Goal: Check status: Check status

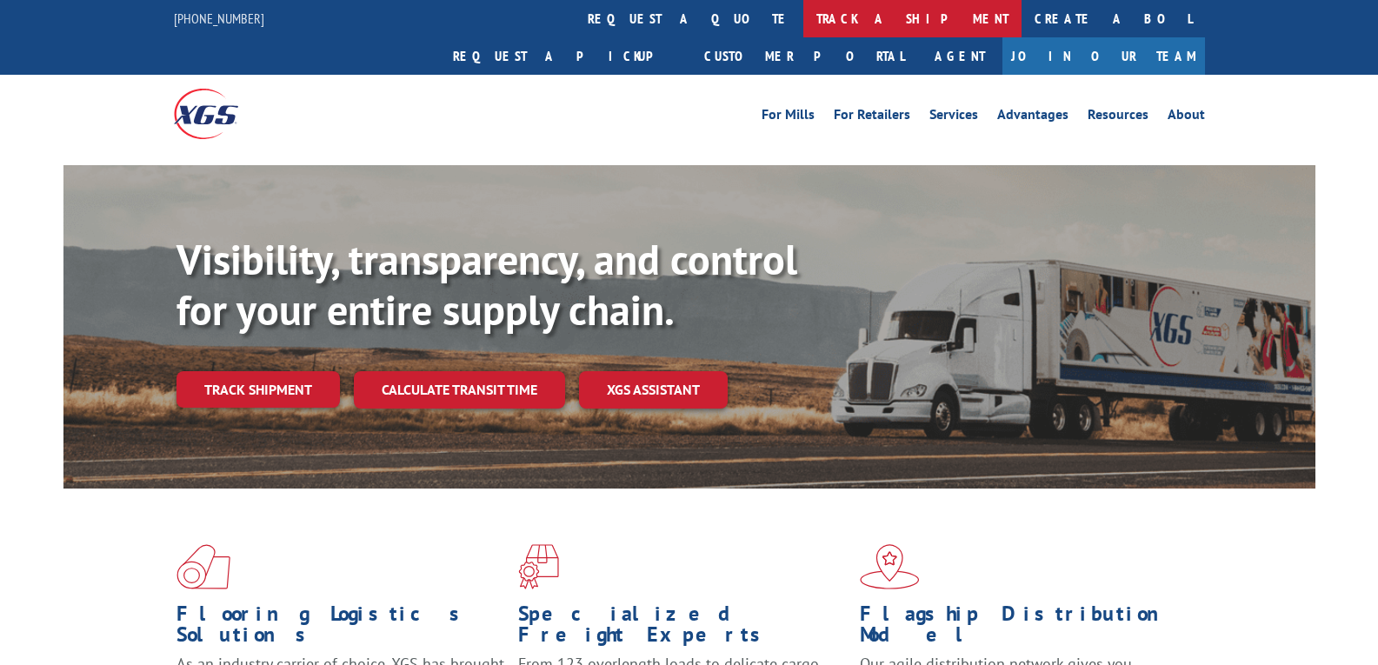
click at [804, 11] on link "track a shipment" at bounding box center [913, 18] width 218 height 37
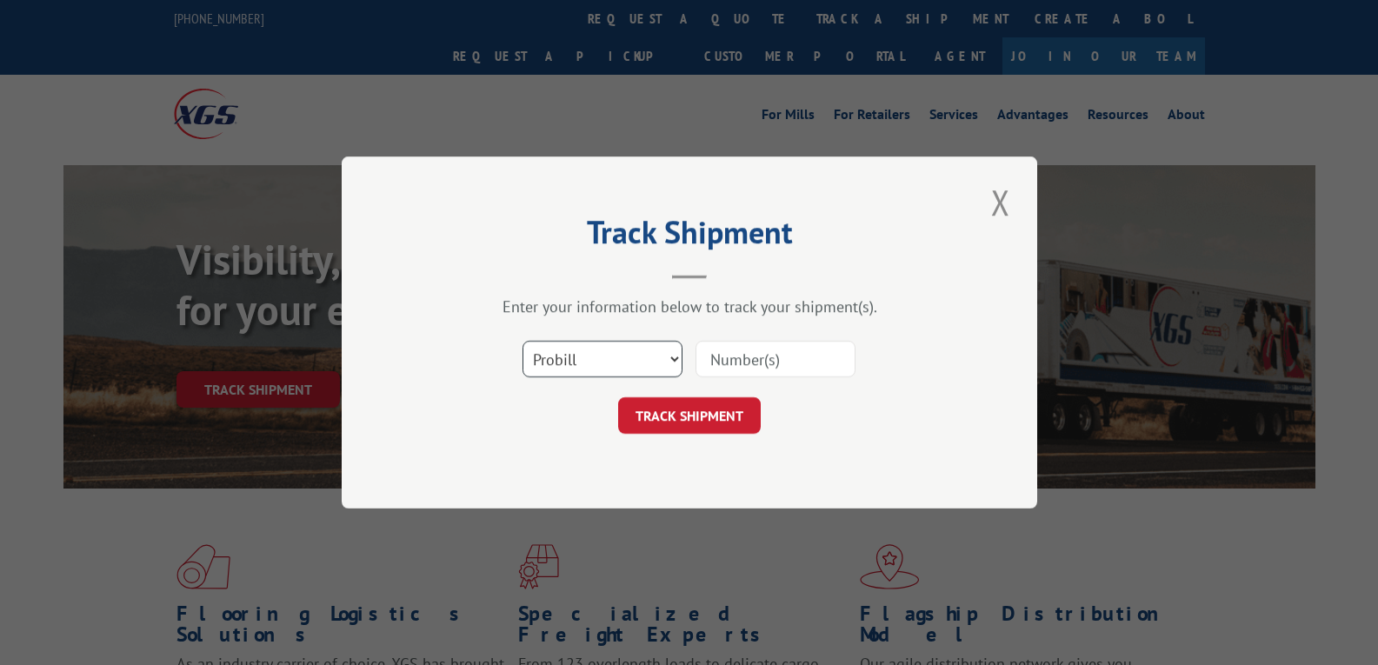
click at [612, 362] on select "Select category... Probill BOL PO" at bounding box center [603, 359] width 160 height 37
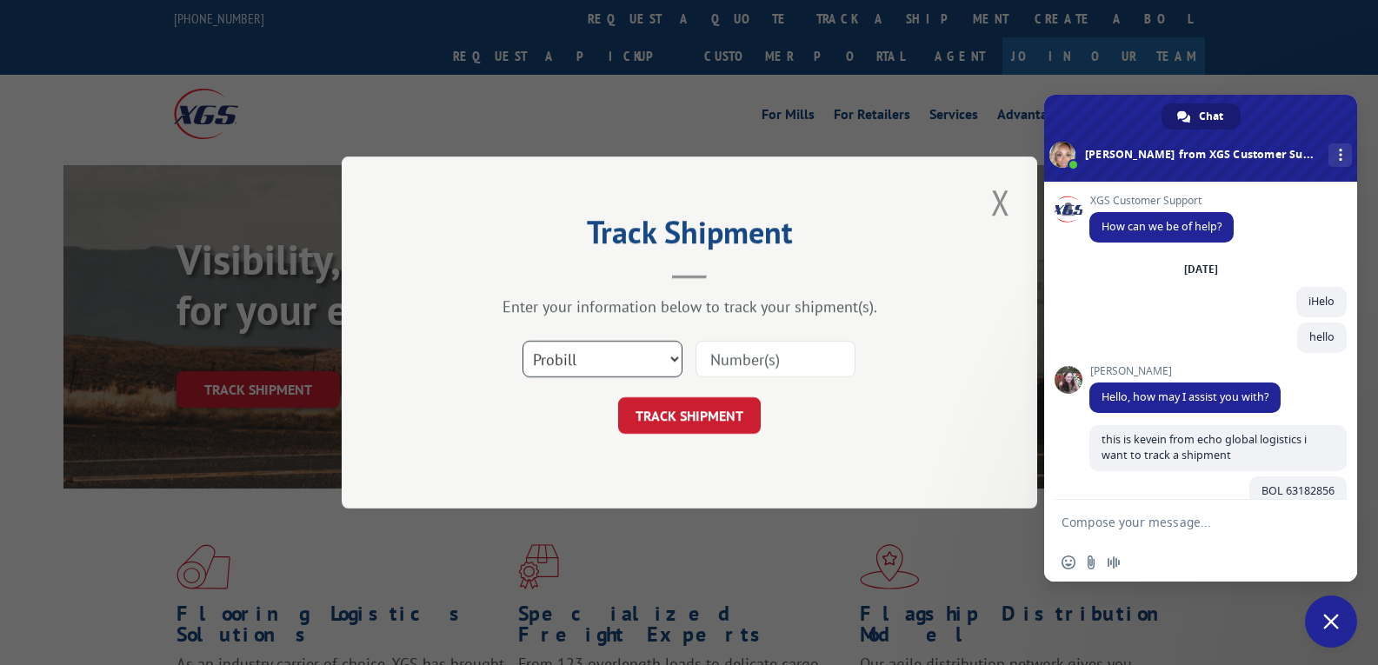
scroll to position [7746, 0]
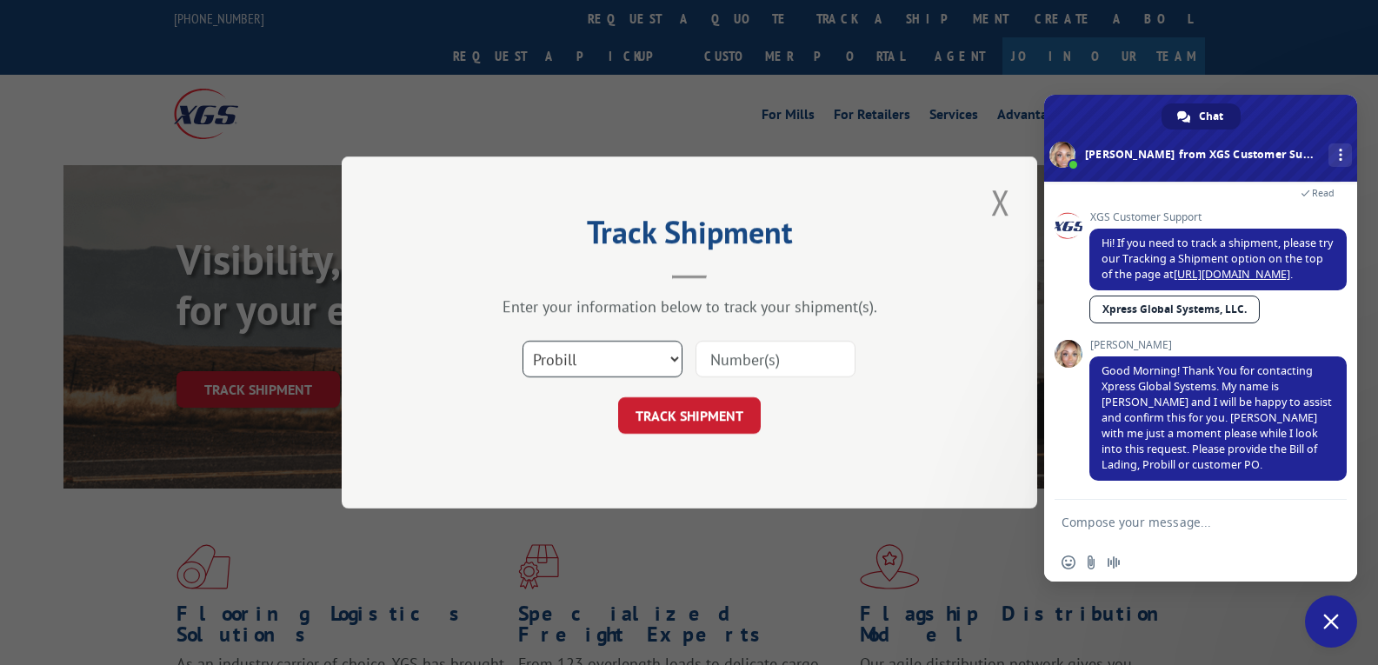
select select "bol"
click at [523, 341] on select "Select category... Probill BOL PO" at bounding box center [603, 359] width 160 height 37
click at [702, 370] on input at bounding box center [776, 359] width 160 height 37
click at [711, 369] on input at bounding box center [776, 359] width 160 height 37
paste input "63770475"
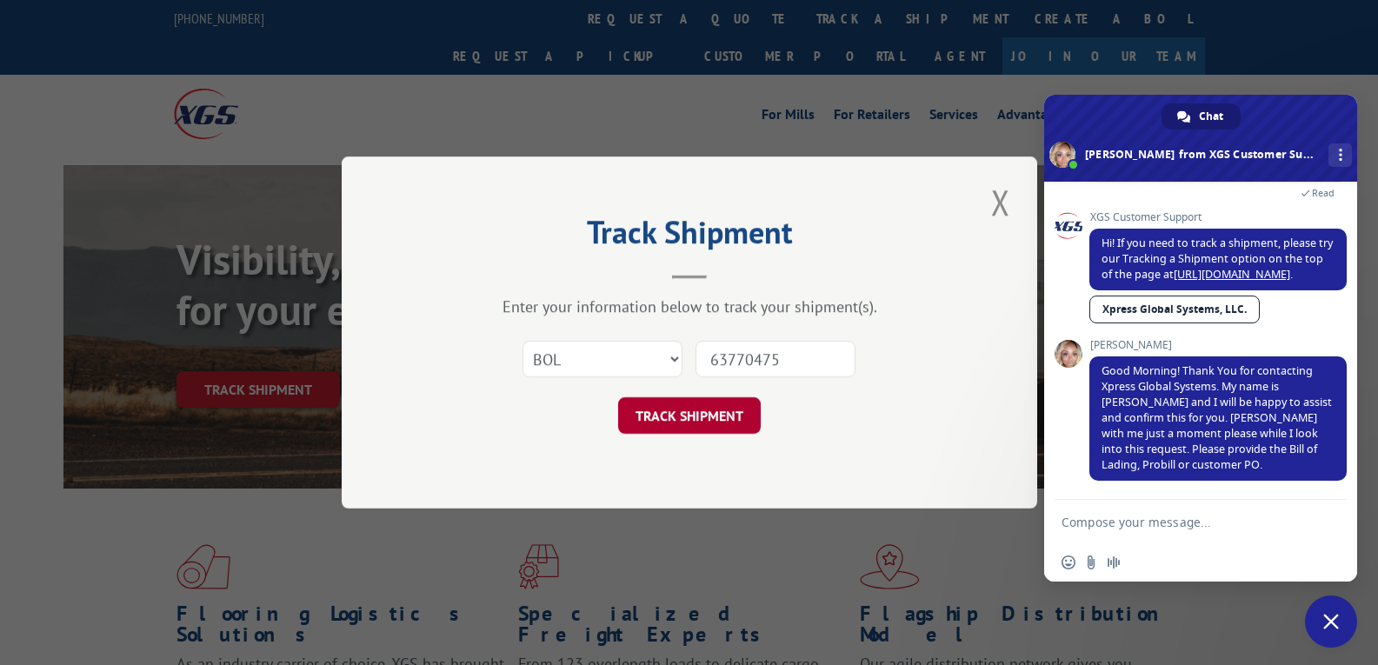
type input "63770475"
click at [697, 417] on button "TRACK SHIPMENT" at bounding box center [689, 415] width 143 height 37
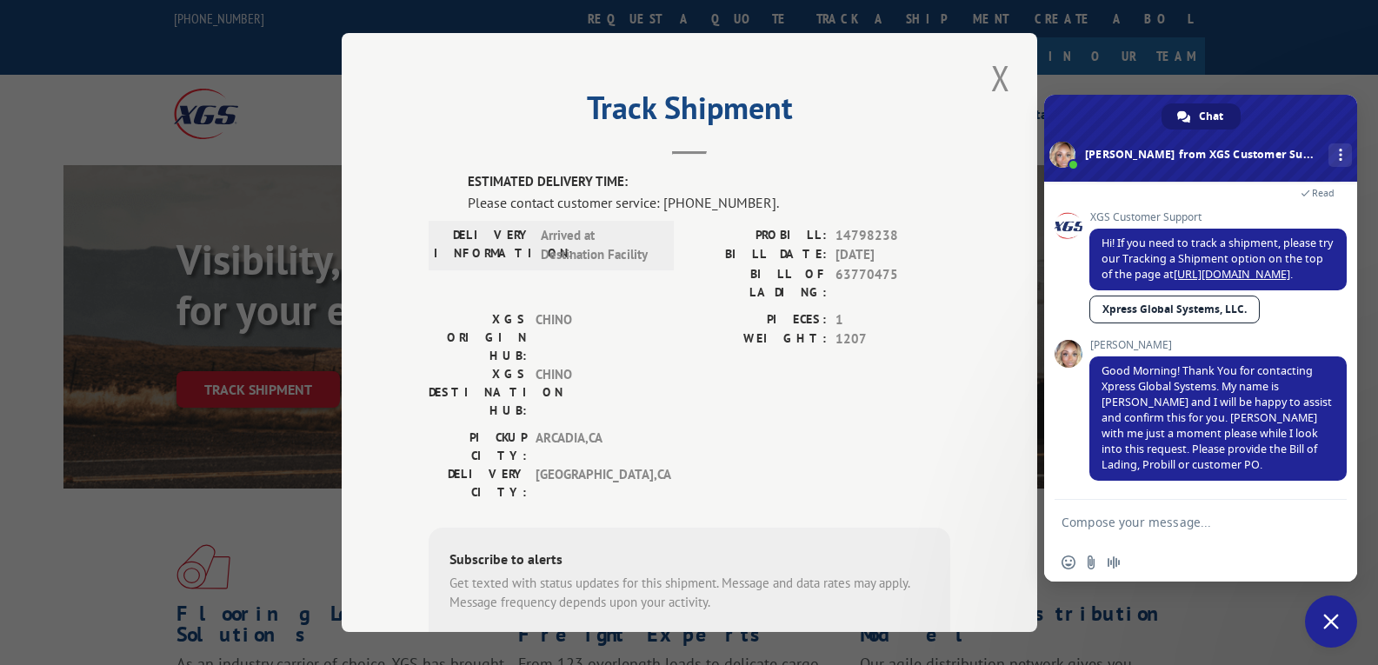
scroll to position [0, 0]
click at [1001, 77] on button "Close modal" at bounding box center [1001, 79] width 30 height 48
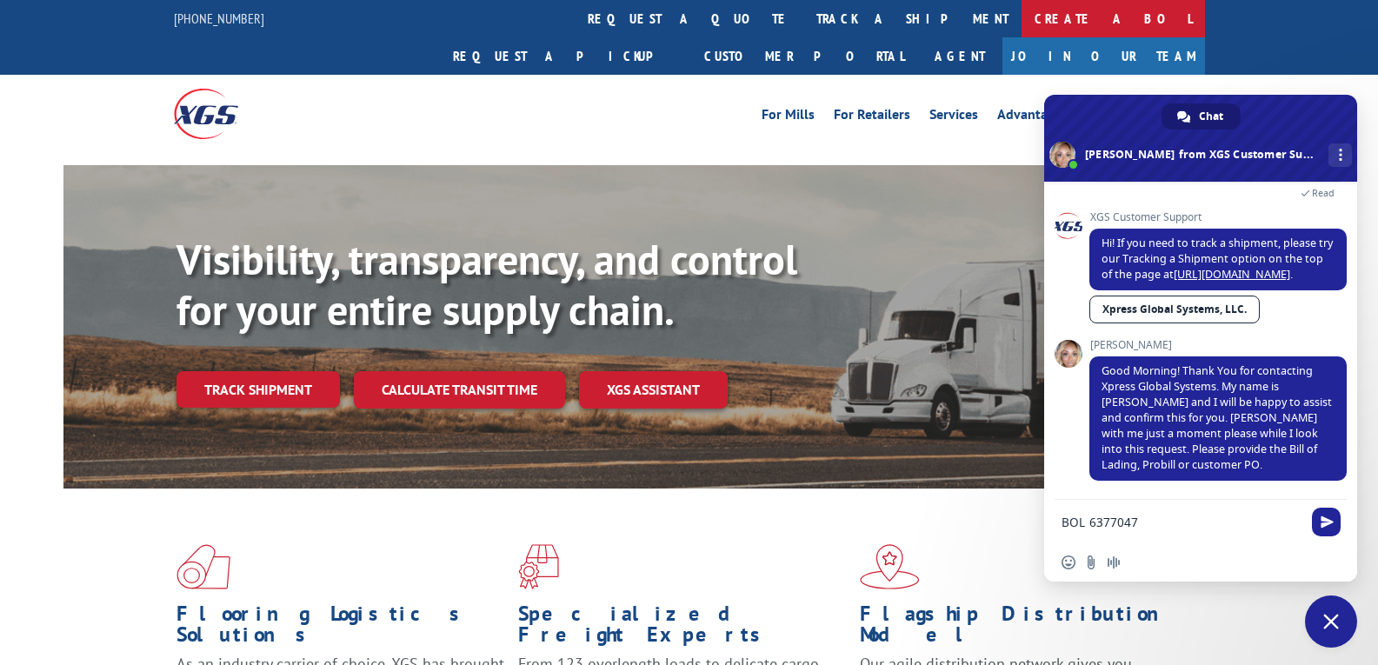
type textarea "BOL 63770475"
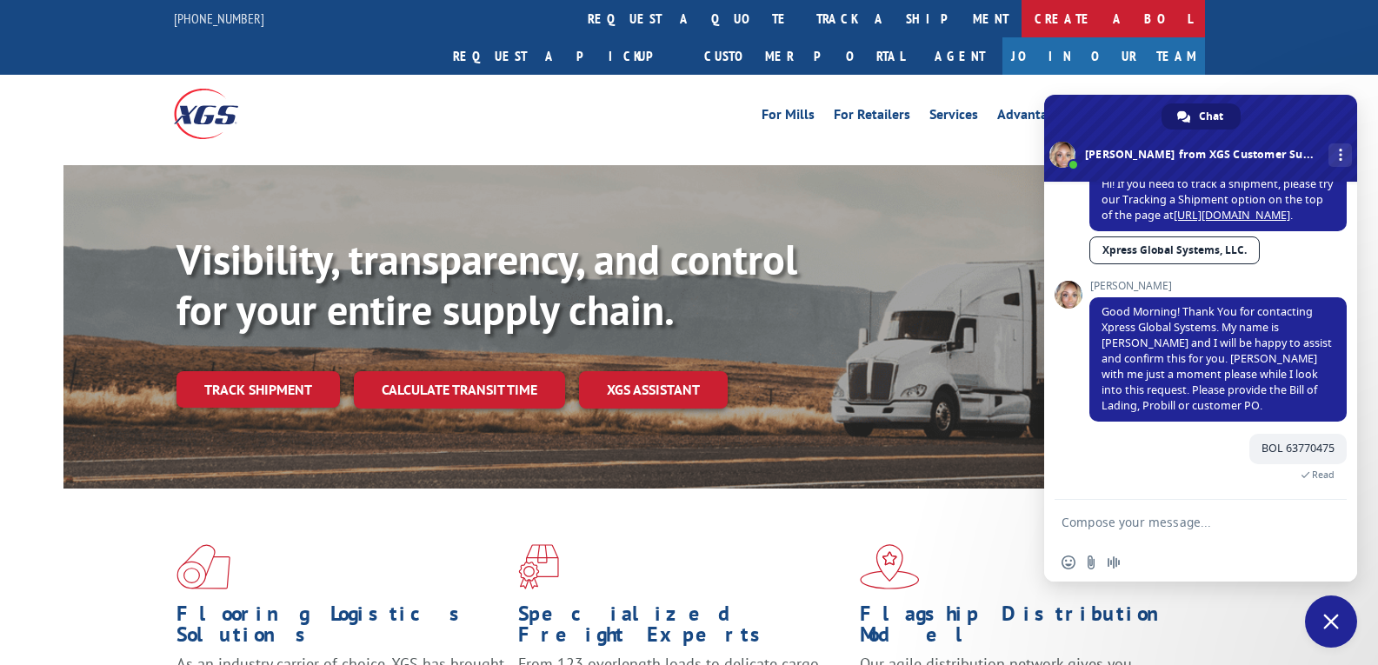
type textarea "i want"
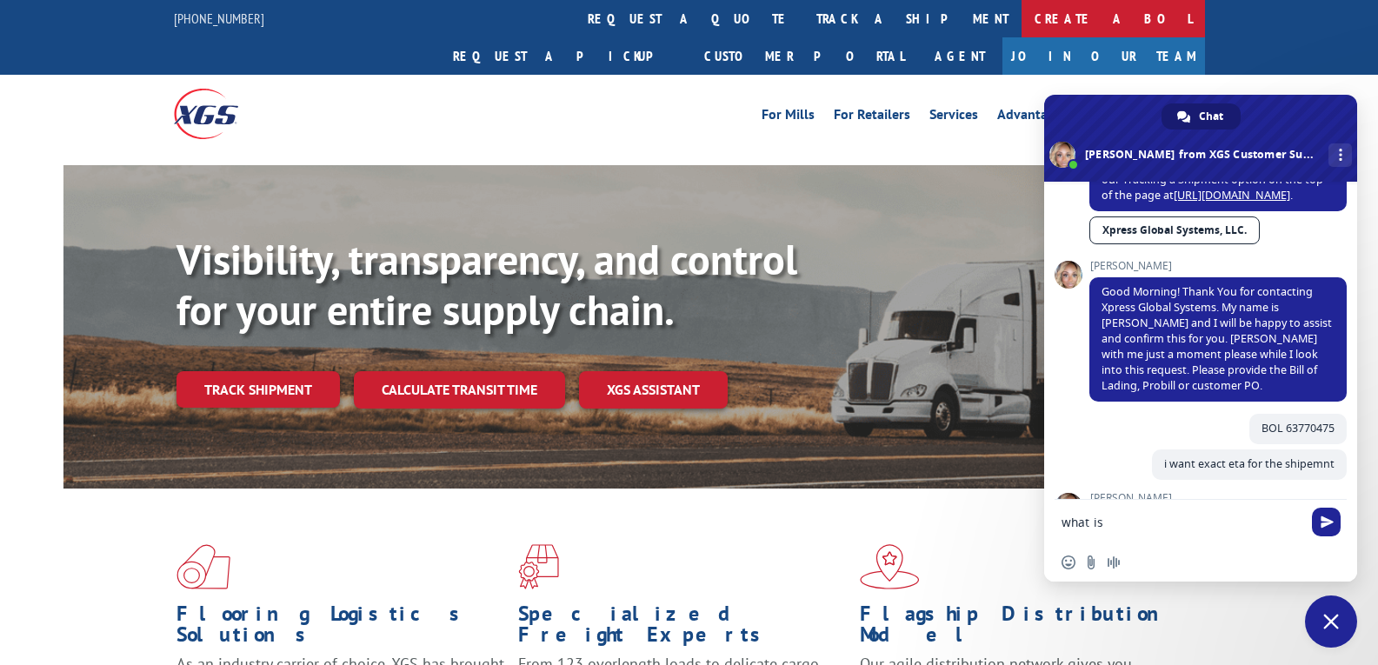
type textarea "what is ETA"
